Goal: Task Accomplishment & Management: Complete application form

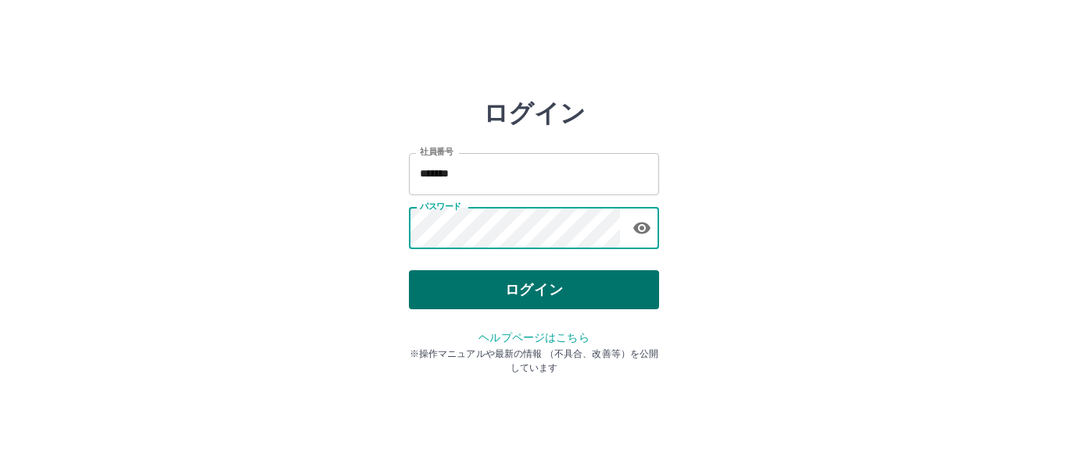
click at [520, 287] on button "ログイン" at bounding box center [534, 289] width 250 height 39
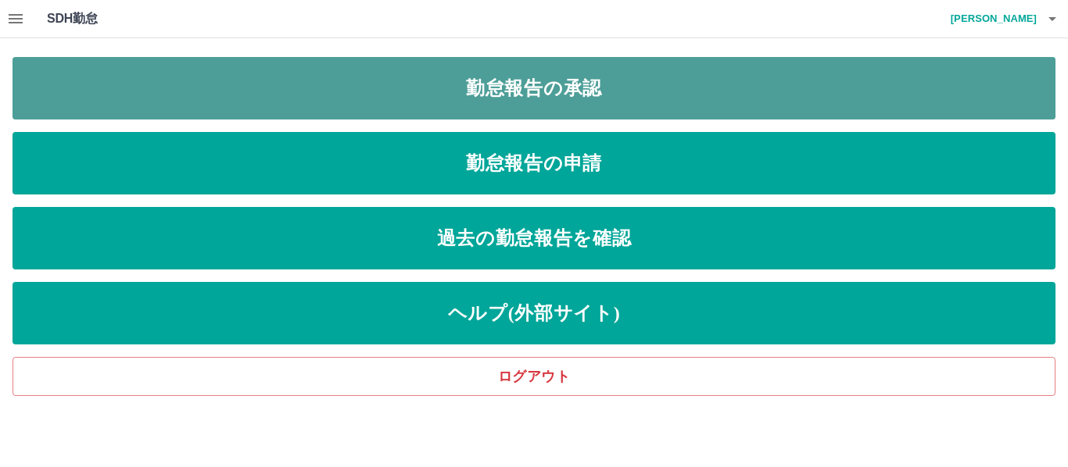
click at [593, 91] on link "勤怠報告の承認" at bounding box center [534, 88] width 1043 height 63
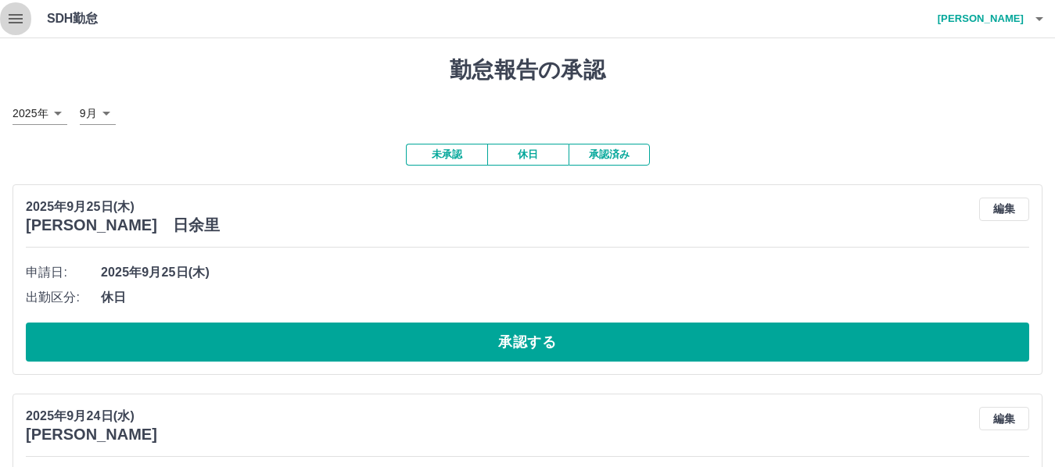
click at [16, 23] on icon "button" at bounding box center [16, 18] width 14 height 9
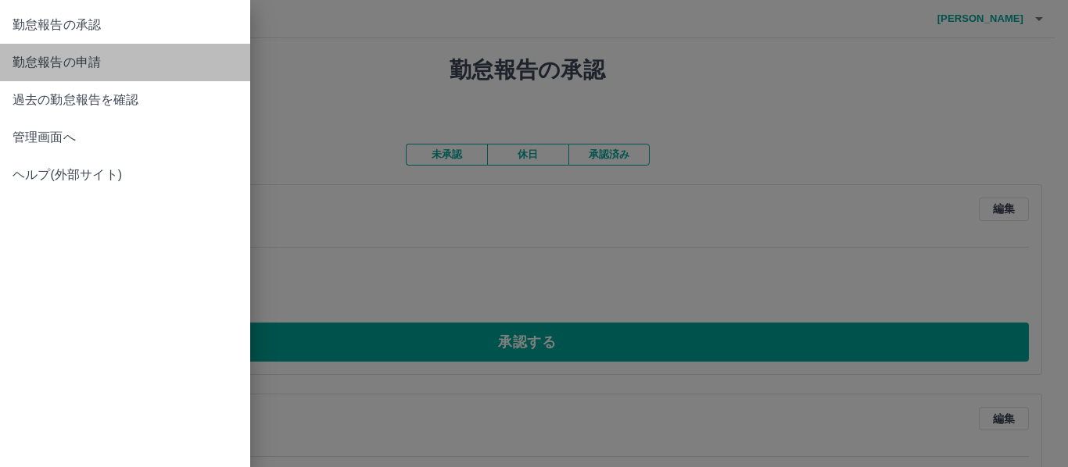
click at [51, 67] on span "勤怠報告の申請" at bounding box center [125, 62] width 225 height 19
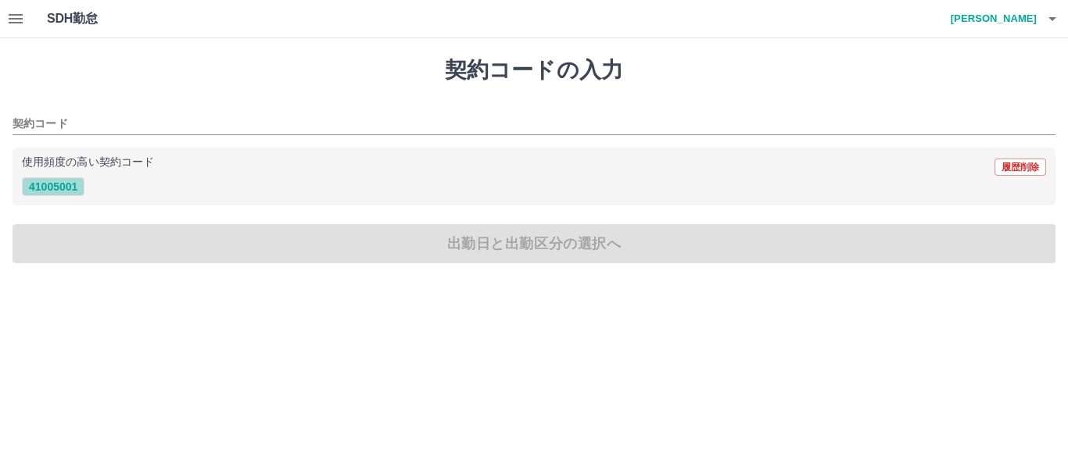
click at [65, 189] on button "41005001" at bounding box center [53, 186] width 63 height 19
type input "********"
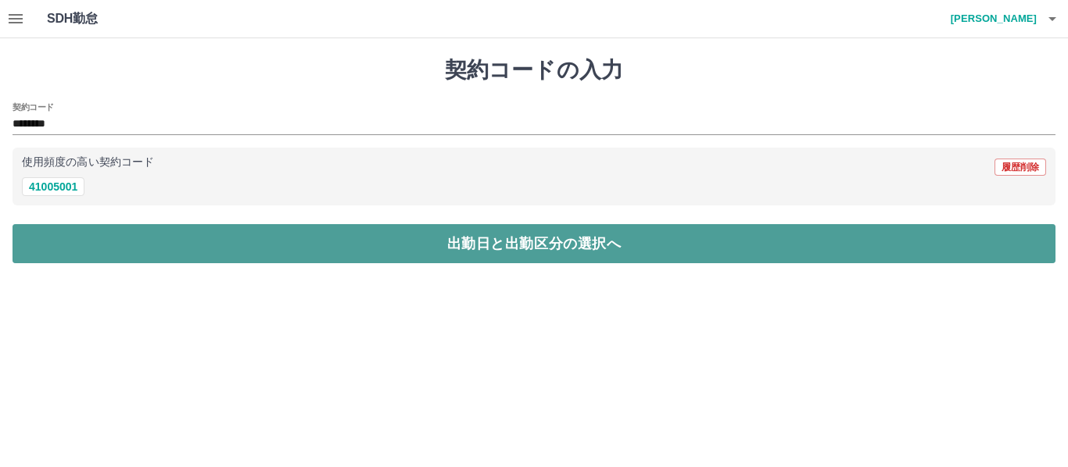
click at [85, 232] on button "出勤日と出勤区分の選択へ" at bounding box center [534, 243] width 1043 height 39
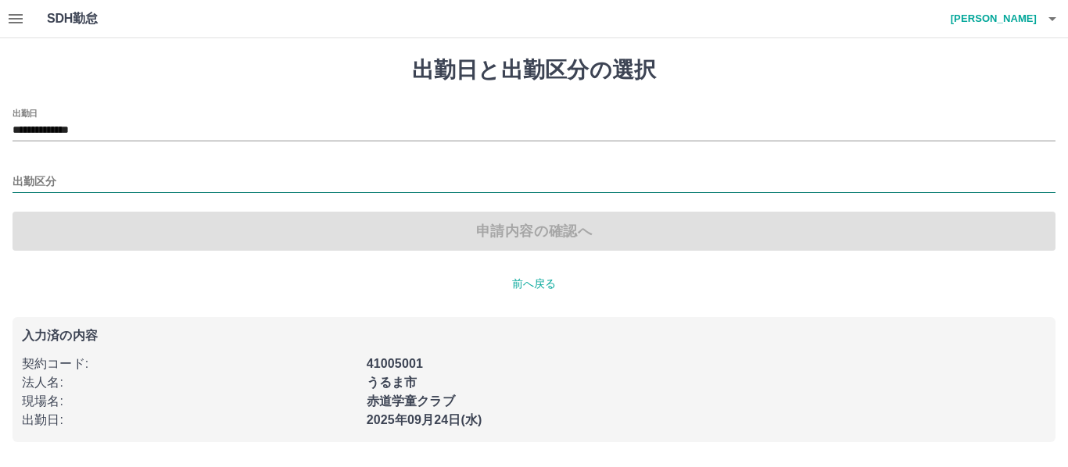
click at [58, 181] on input "出勤区分" at bounding box center [534, 183] width 1043 height 20
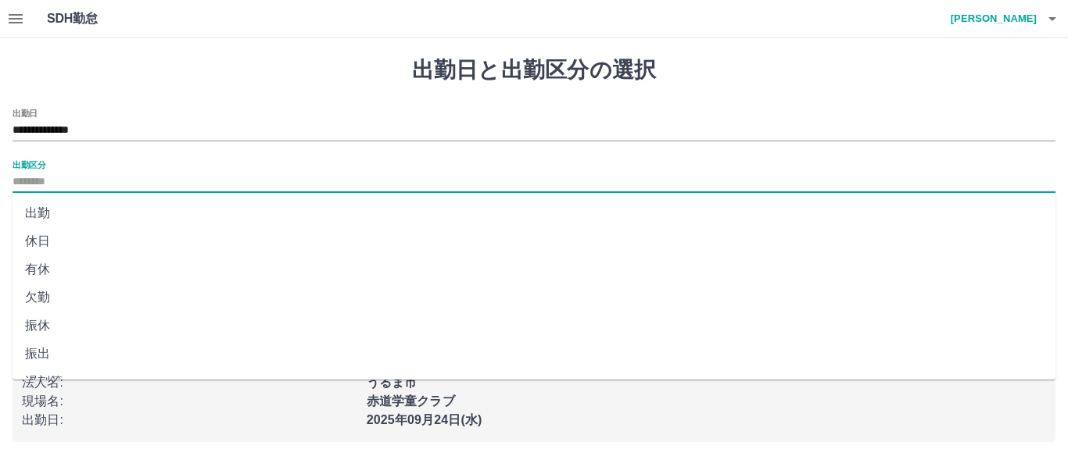
click at [63, 217] on li "出勤" at bounding box center [534, 213] width 1043 height 28
type input "**"
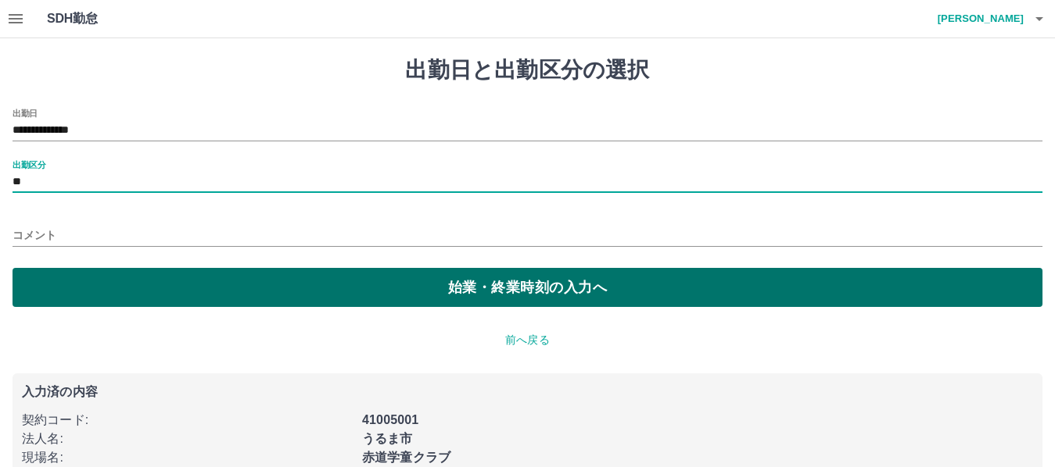
click at [70, 285] on button "始業・終業時刻の入力へ" at bounding box center [528, 287] width 1030 height 39
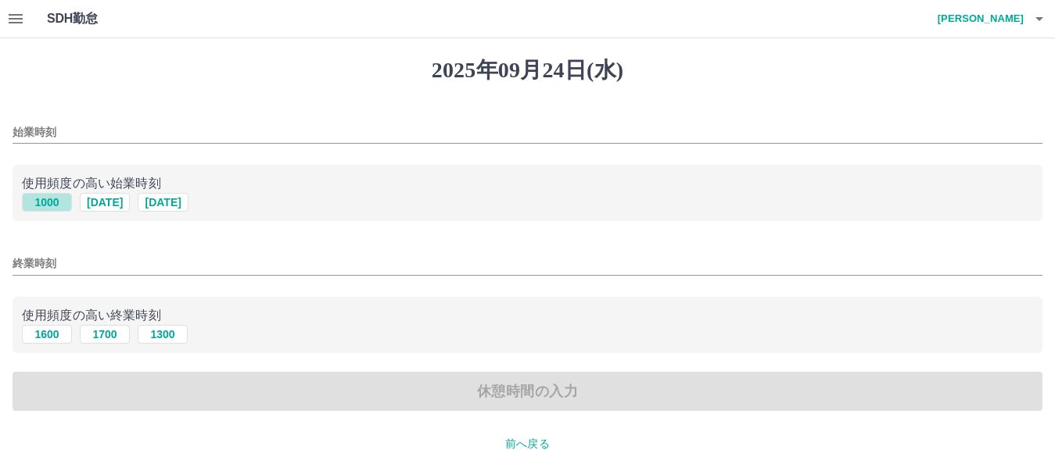
drag, startPoint x: 52, startPoint y: 201, endPoint x: 60, endPoint y: 267, distance: 66.1
click at [52, 201] on button "1000" at bounding box center [47, 202] width 50 height 19
type input "****"
click at [40, 339] on button "1600" at bounding box center [47, 334] width 50 height 19
type input "****"
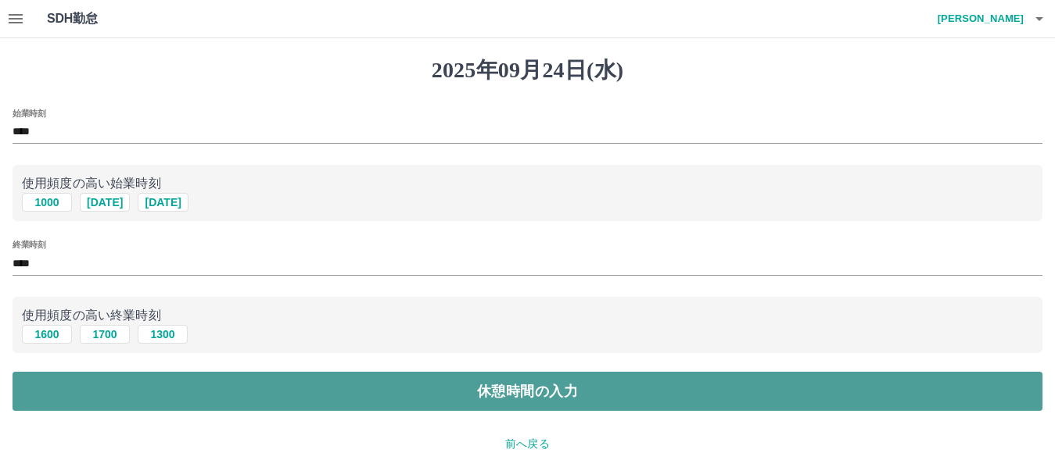
click at [52, 390] on button "休憩時間の入力" at bounding box center [528, 391] width 1030 height 39
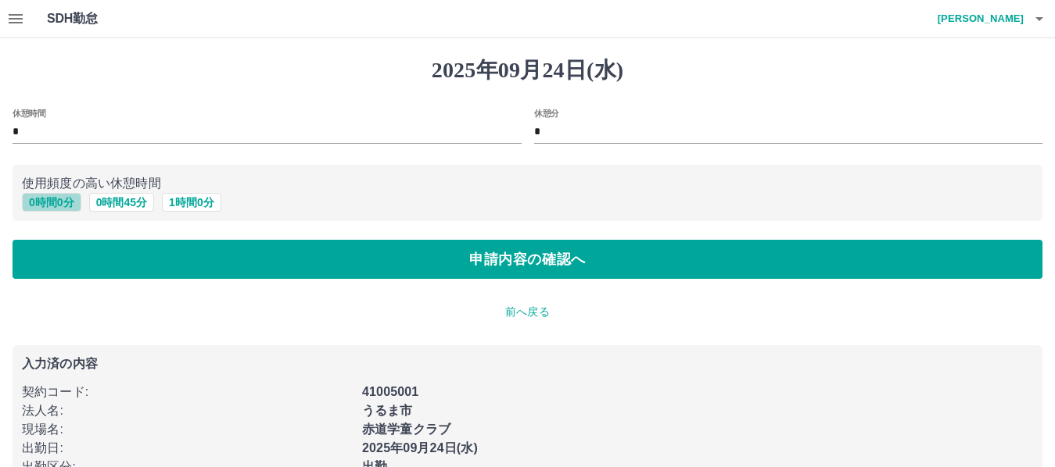
click at [50, 205] on button "0 時間 0 分" at bounding box center [51, 202] width 59 height 19
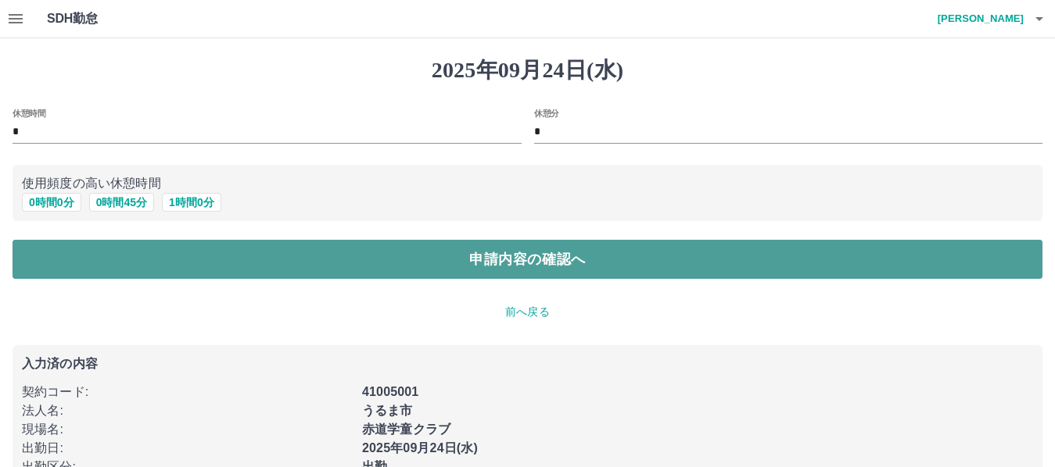
click at [60, 253] on button "申請内容の確認へ" at bounding box center [528, 259] width 1030 height 39
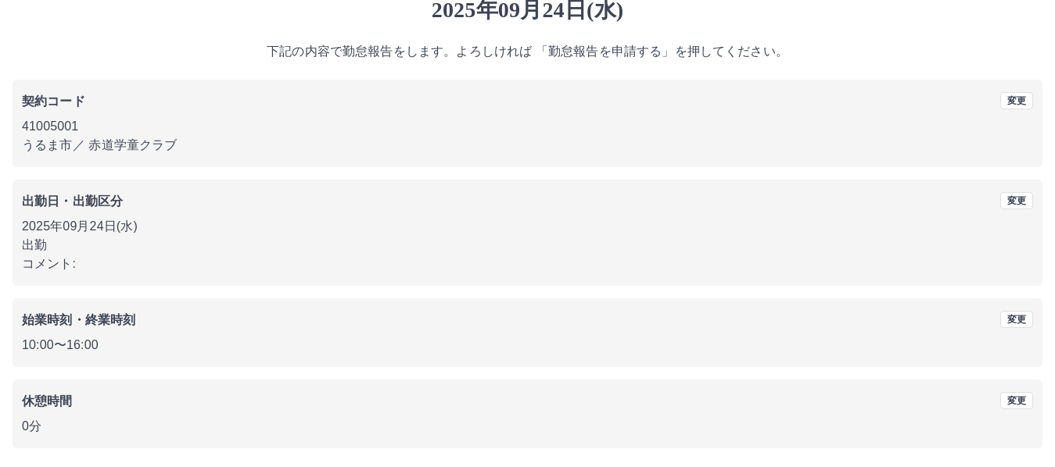
scroll to position [118, 0]
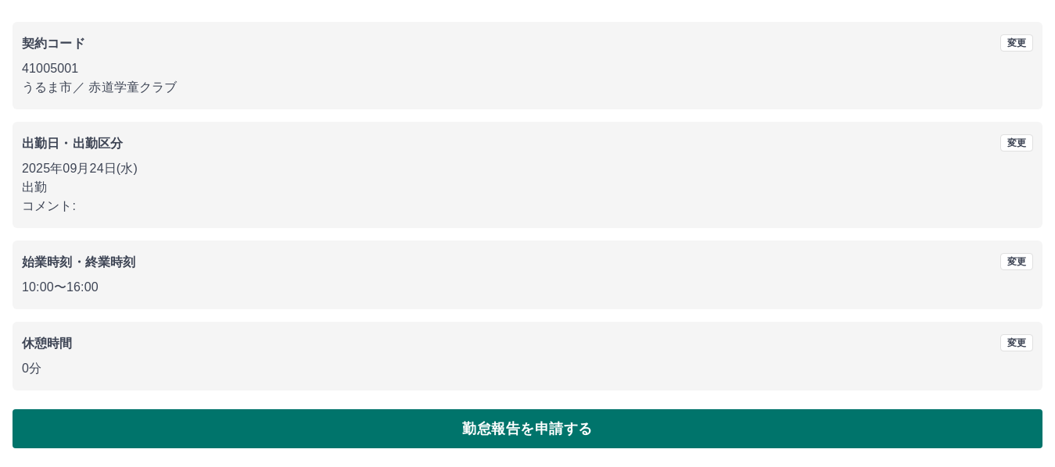
click at [270, 420] on button "勤怠報告を申請する" at bounding box center [528, 429] width 1030 height 39
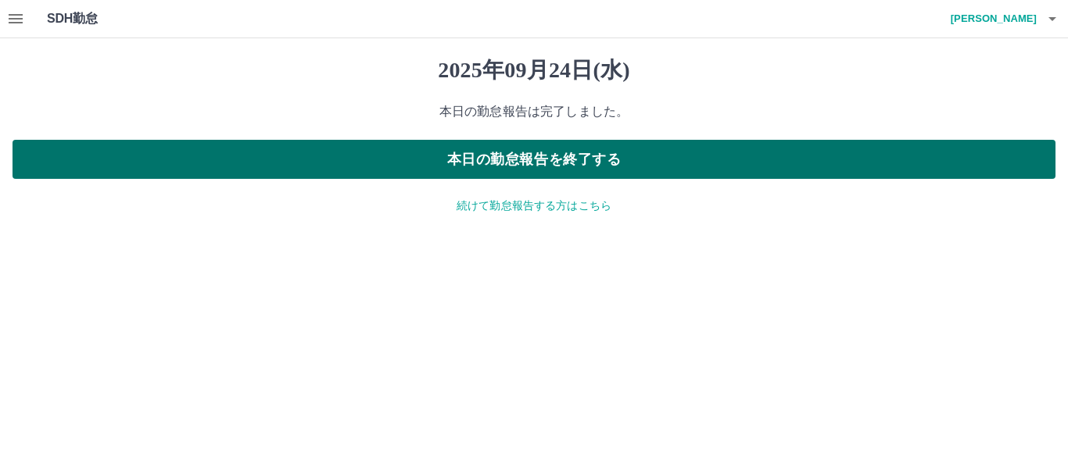
click at [264, 166] on button "本日の勤怠報告を終了する" at bounding box center [534, 159] width 1043 height 39
